Goal: Task Accomplishment & Management: Manage account settings

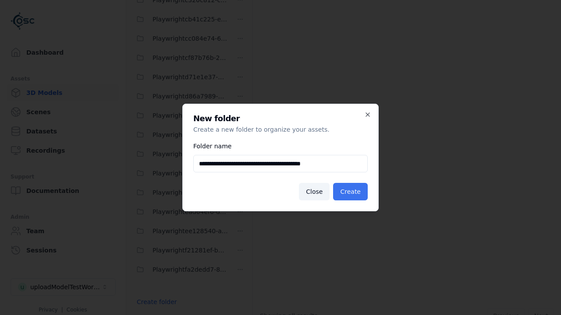
type input "**********"
click at [351, 192] on button "Create" at bounding box center [350, 192] width 35 height 18
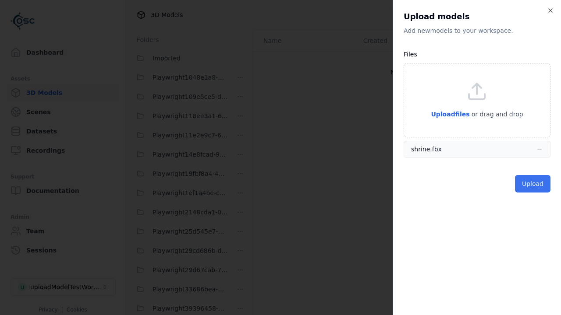
click at [533, 184] on button "Upload" at bounding box center [532, 184] width 35 height 18
